Goal: Transaction & Acquisition: Subscribe to service/newsletter

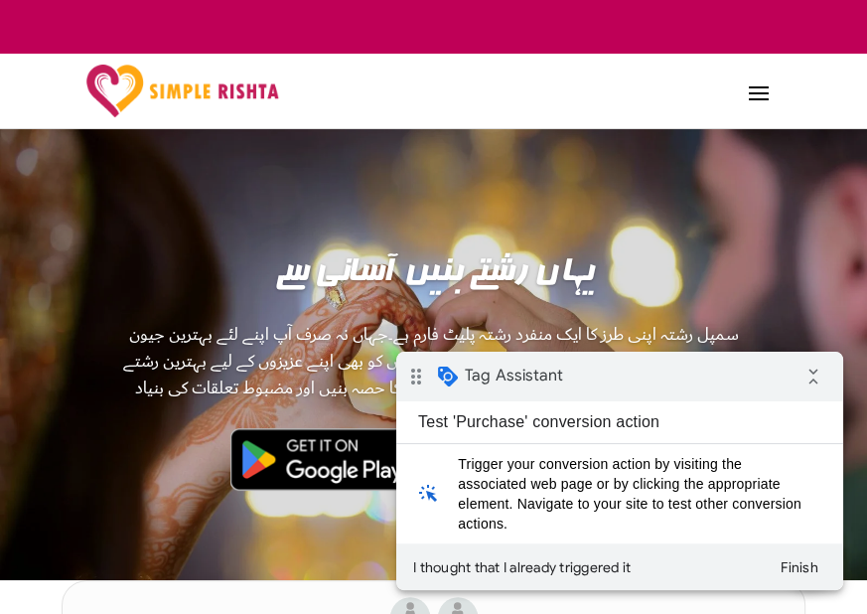
click at [759, 98] on span at bounding box center [759, 93] width 32 height 32
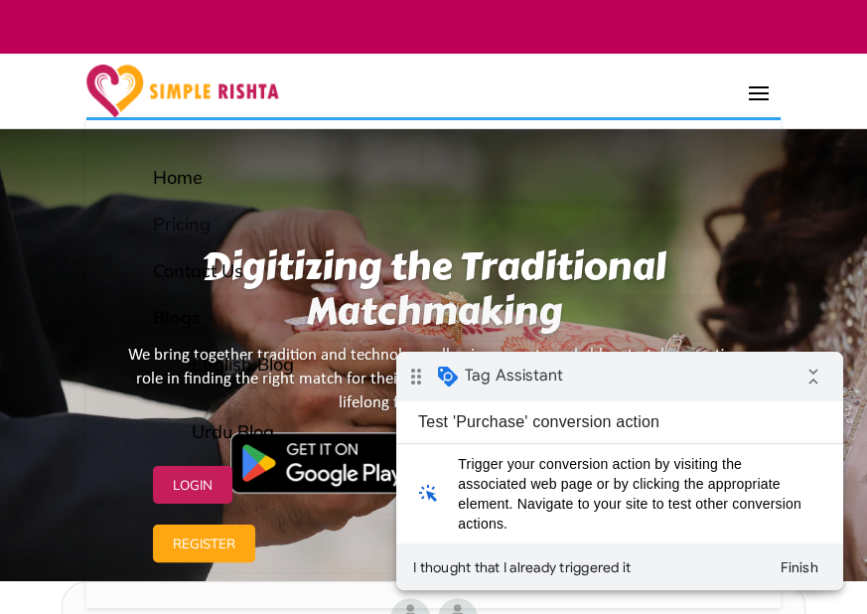
click at [181, 223] on link "Pricing" at bounding box center [433, 225] width 624 height 47
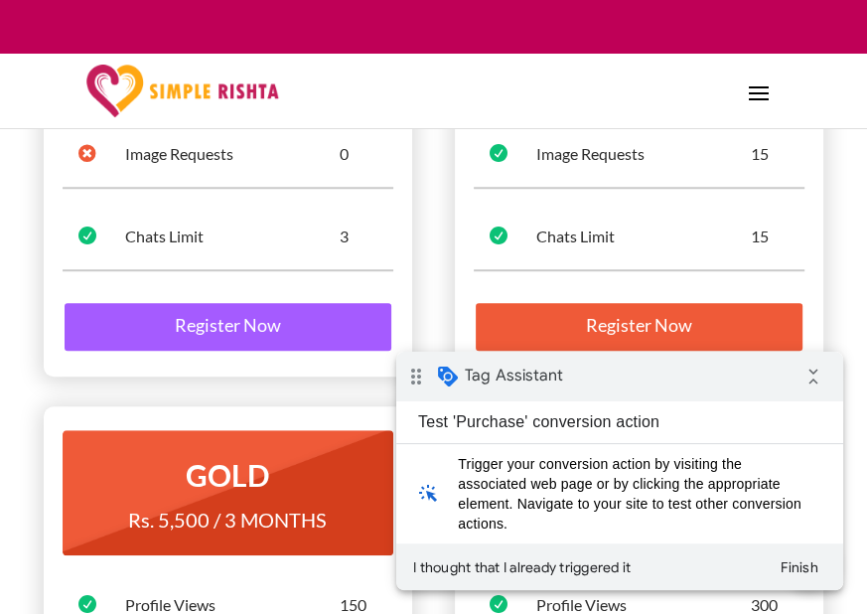
scroll to position [596, 0]
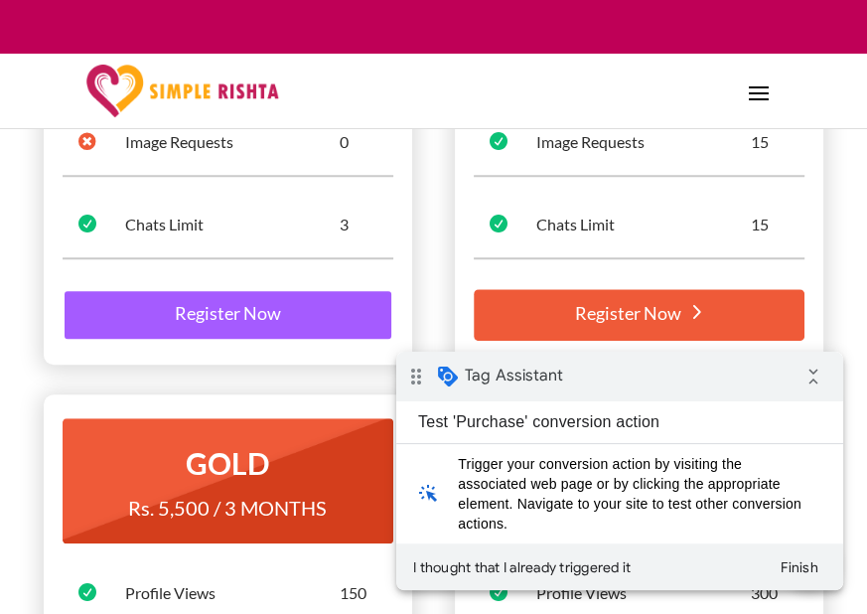
click at [656, 303] on link "Register Now" at bounding box center [639, 315] width 331 height 52
